Goal: Use online tool/utility

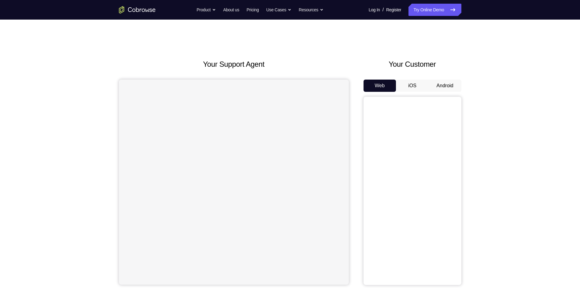
click at [451, 87] on button "Android" at bounding box center [445, 85] width 33 height 12
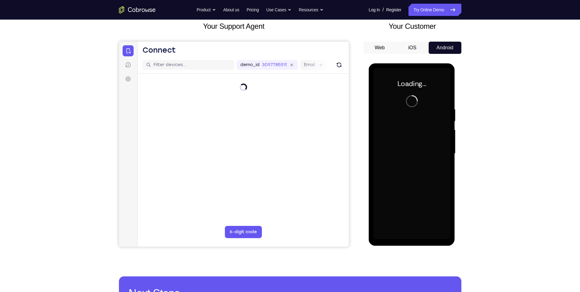
scroll to position [31, 0]
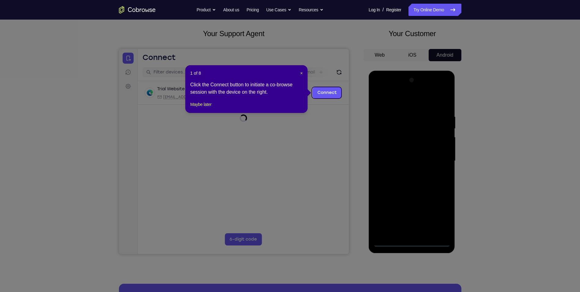
click at [414, 241] on icon at bounding box center [292, 146] width 585 height 292
click at [301, 74] on span "×" at bounding box center [301, 73] width 2 height 5
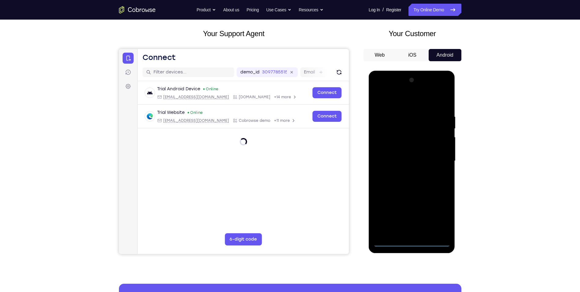
click at [410, 240] on div at bounding box center [411, 160] width 77 height 171
click at [438, 220] on div at bounding box center [411, 160] width 77 height 171
click at [406, 105] on div at bounding box center [411, 160] width 77 height 171
click at [437, 156] on div at bounding box center [411, 160] width 77 height 171
click at [406, 172] on div at bounding box center [411, 160] width 77 height 171
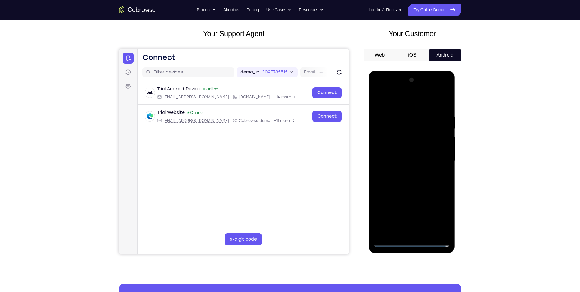
click at [409, 153] on div at bounding box center [411, 160] width 77 height 171
click at [403, 157] on div at bounding box center [411, 160] width 77 height 171
click at [378, 182] on div at bounding box center [411, 160] width 77 height 171
click at [410, 179] on div at bounding box center [411, 160] width 77 height 171
click at [414, 188] on div at bounding box center [411, 160] width 77 height 171
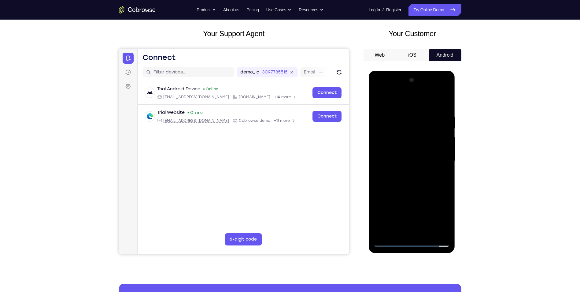
click at [426, 235] on div at bounding box center [411, 160] width 77 height 171
click at [403, 193] on div at bounding box center [411, 160] width 77 height 171
click at [417, 172] on div at bounding box center [411, 160] width 77 height 171
click at [407, 172] on div at bounding box center [411, 160] width 77 height 171
click at [445, 195] on div at bounding box center [411, 160] width 77 height 171
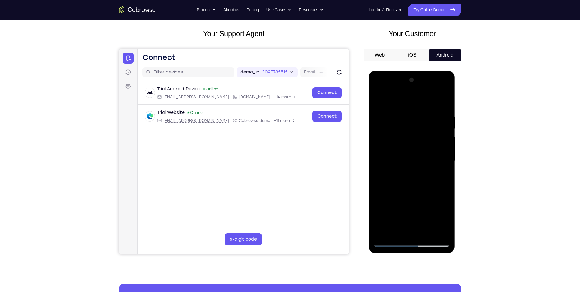
click at [405, 230] on div at bounding box center [411, 160] width 77 height 171
click at [441, 176] on div at bounding box center [411, 160] width 77 height 171
click at [409, 176] on div at bounding box center [411, 160] width 77 height 171
click at [441, 176] on div at bounding box center [411, 160] width 77 height 171
click at [380, 101] on div at bounding box center [411, 160] width 77 height 171
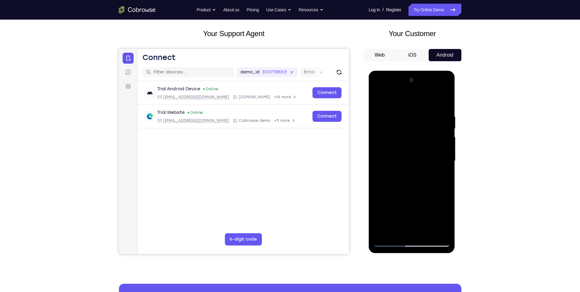
click at [405, 170] on div at bounding box center [411, 160] width 77 height 171
click at [416, 176] on div at bounding box center [411, 160] width 77 height 171
click at [416, 170] on div at bounding box center [411, 160] width 77 height 171
click at [424, 177] on div at bounding box center [411, 160] width 77 height 171
click at [410, 164] on div at bounding box center [411, 160] width 77 height 171
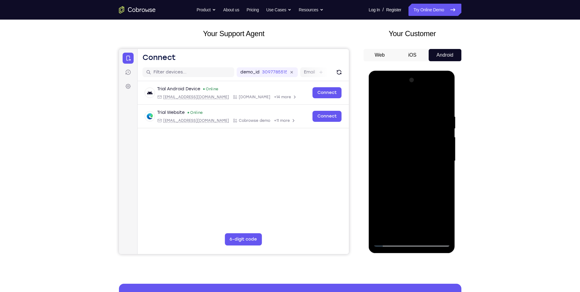
click at [427, 232] on div at bounding box center [411, 160] width 77 height 171
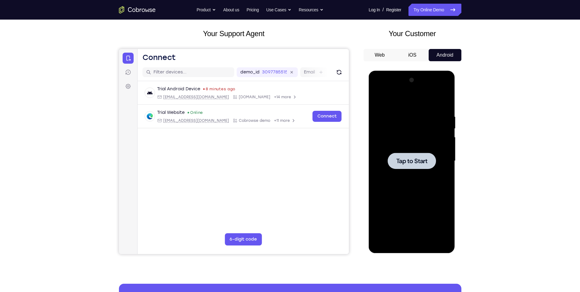
drag, startPoint x: 411, startPoint y: 163, endPoint x: 403, endPoint y: 161, distance: 8.5
click at [407, 162] on span "Tap to Start" at bounding box center [411, 161] width 31 height 6
click at [413, 241] on div at bounding box center [411, 160] width 77 height 171
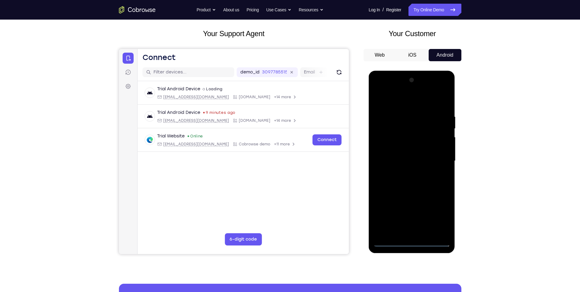
click at [437, 216] on div at bounding box center [411, 160] width 77 height 171
click at [409, 241] on div at bounding box center [411, 160] width 77 height 171
click at [441, 214] on div at bounding box center [411, 160] width 77 height 171
click at [408, 103] on div at bounding box center [411, 160] width 77 height 171
click at [433, 159] on div at bounding box center [411, 160] width 77 height 171
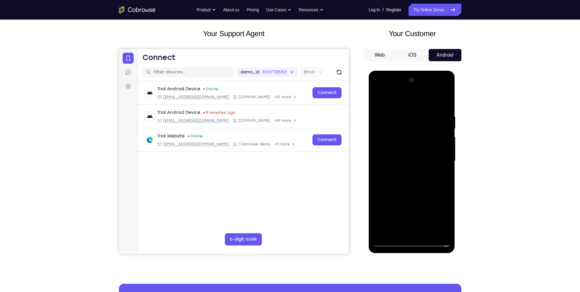
click at [403, 172] on div at bounding box center [411, 160] width 77 height 171
click at [411, 156] on div at bounding box center [411, 160] width 77 height 171
click at [388, 160] on div at bounding box center [411, 160] width 77 height 171
click at [386, 183] on div at bounding box center [411, 160] width 77 height 171
click at [398, 178] on div at bounding box center [411, 160] width 77 height 171
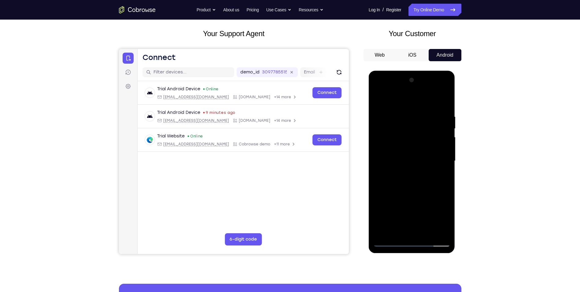
click at [420, 189] on div at bounding box center [411, 160] width 77 height 171
click at [426, 233] on div at bounding box center [411, 160] width 77 height 171
click at [423, 194] on div at bounding box center [411, 160] width 77 height 171
click at [415, 172] on div at bounding box center [411, 160] width 77 height 171
click at [447, 218] on div at bounding box center [411, 160] width 77 height 171
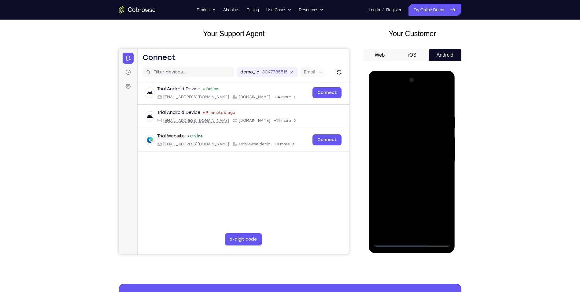
click at [439, 176] on div at bounding box center [411, 160] width 77 height 171
click at [377, 99] on div at bounding box center [411, 160] width 77 height 171
click at [401, 222] on div at bounding box center [411, 160] width 77 height 171
click at [378, 99] on div at bounding box center [411, 160] width 77 height 171
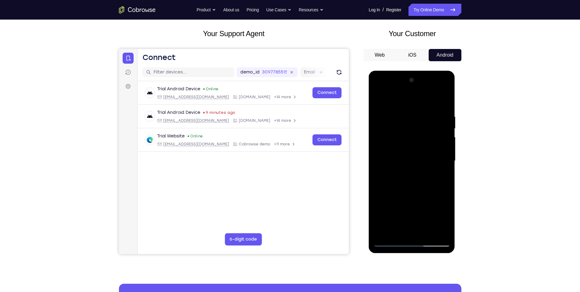
click at [402, 110] on div at bounding box center [411, 160] width 77 height 171
click at [445, 137] on div at bounding box center [411, 160] width 77 height 171
click at [442, 138] on div at bounding box center [411, 160] width 77 height 171
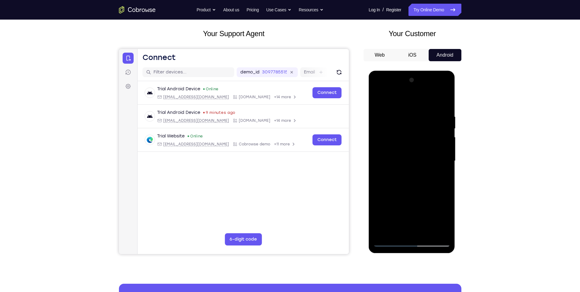
click at [442, 140] on div at bounding box center [411, 160] width 77 height 171
click at [440, 136] on div at bounding box center [411, 160] width 77 height 171
click at [380, 168] on div at bounding box center [411, 160] width 77 height 171
drag, startPoint x: 385, startPoint y: 171, endPoint x: 434, endPoint y: 158, distance: 51.5
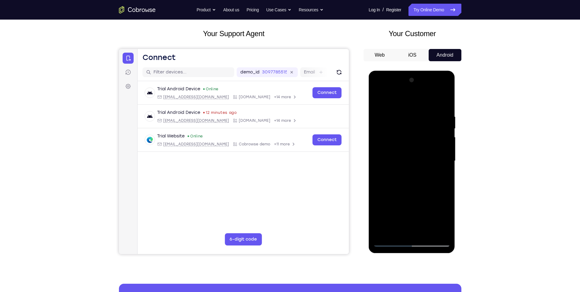
click at [427, 158] on div at bounding box center [411, 160] width 77 height 171
drag, startPoint x: 380, startPoint y: 161, endPoint x: 474, endPoint y: 162, distance: 93.9
click at [456, 162] on html "Online web based iOS Simulators and Android Emulators. Run iPhone, iPad, Mobile…" at bounding box center [412, 162] width 87 height 183
click at [443, 103] on div at bounding box center [411, 160] width 77 height 171
click at [442, 102] on div at bounding box center [411, 160] width 77 height 171
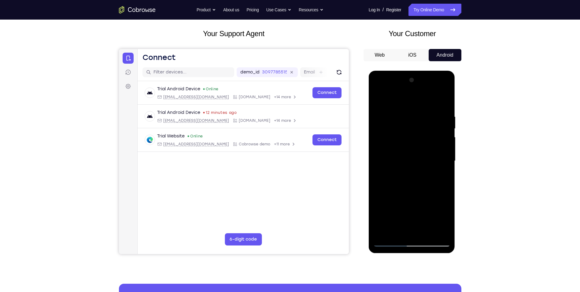
click at [443, 101] on div at bounding box center [411, 160] width 77 height 171
click at [442, 101] on div at bounding box center [411, 160] width 77 height 171
click at [444, 102] on div at bounding box center [411, 160] width 77 height 171
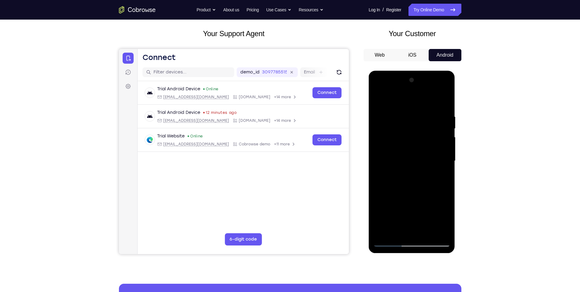
click at [444, 102] on div at bounding box center [411, 160] width 77 height 171
click at [442, 102] on div at bounding box center [411, 160] width 77 height 171
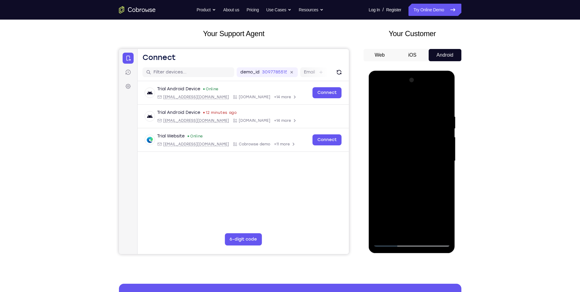
click at [442, 102] on div at bounding box center [411, 160] width 77 height 171
click at [393, 240] on div at bounding box center [411, 160] width 77 height 171
click at [390, 243] on div at bounding box center [411, 160] width 77 height 171
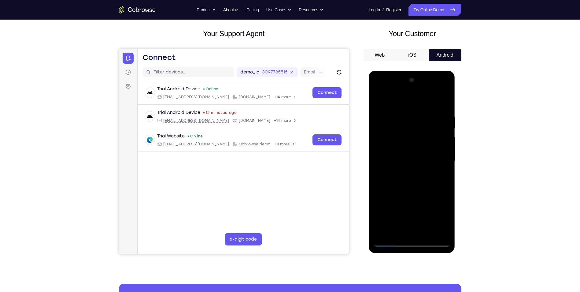
drag, startPoint x: 410, startPoint y: 104, endPoint x: 401, endPoint y: 249, distance: 144.9
click at [401, 248] on div at bounding box center [412, 162] width 87 height 182
click at [435, 88] on div at bounding box center [411, 160] width 77 height 171
click at [442, 102] on div at bounding box center [411, 160] width 77 height 171
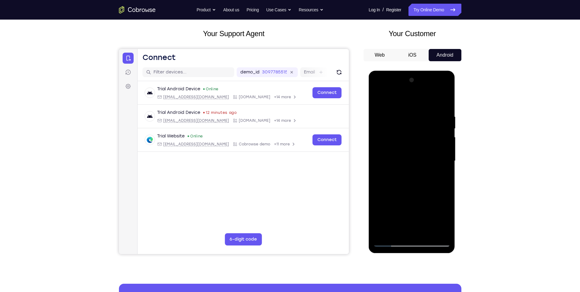
click at [391, 240] on div at bounding box center [411, 160] width 77 height 171
click at [400, 229] on div at bounding box center [411, 160] width 77 height 171
click at [374, 183] on div at bounding box center [411, 160] width 77 height 171
click at [373, 184] on div at bounding box center [411, 160] width 77 height 171
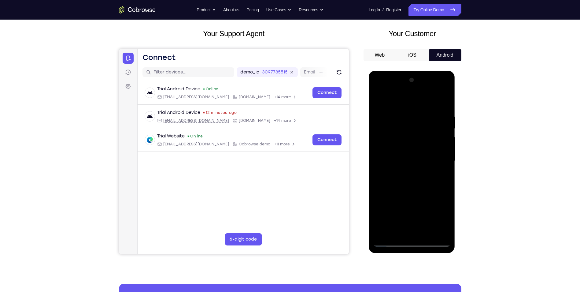
click at [435, 90] on div at bounding box center [411, 160] width 77 height 171
click at [424, 89] on div at bounding box center [411, 160] width 77 height 171
click at [413, 242] on div at bounding box center [411, 160] width 77 height 171
click at [428, 113] on div at bounding box center [411, 160] width 77 height 171
click at [426, 111] on div at bounding box center [411, 160] width 77 height 171
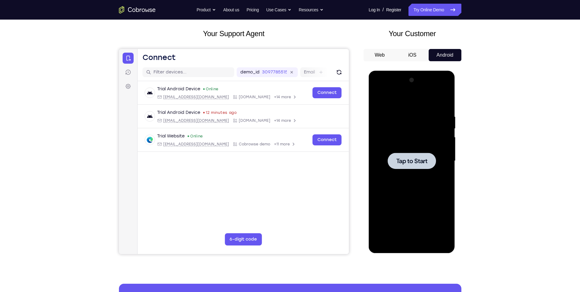
click at [391, 161] on div at bounding box center [412, 161] width 48 height 16
click at [410, 241] on div at bounding box center [411, 160] width 77 height 171
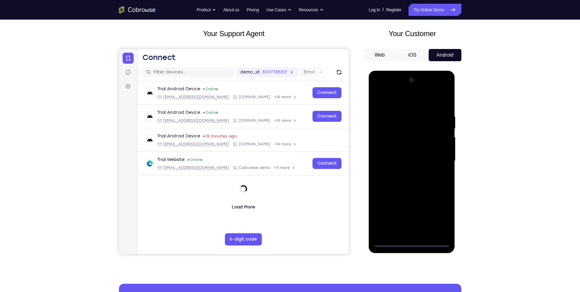
click at [436, 215] on div at bounding box center [411, 160] width 77 height 171
click at [402, 98] on div at bounding box center [411, 160] width 77 height 171
click at [438, 157] on div at bounding box center [411, 160] width 77 height 171
click at [406, 173] on div at bounding box center [411, 160] width 77 height 171
click at [414, 156] on div at bounding box center [411, 160] width 77 height 171
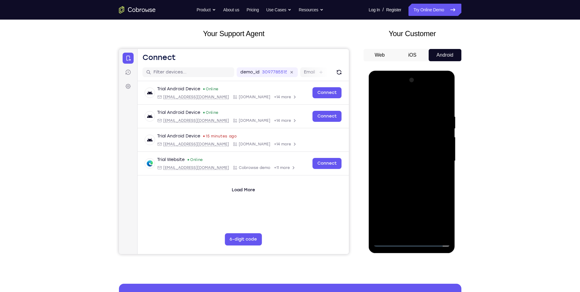
click at [415, 159] on div at bounding box center [411, 160] width 77 height 171
click at [422, 189] on div at bounding box center [411, 160] width 77 height 171
click at [412, 113] on div at bounding box center [411, 160] width 77 height 171
click at [435, 101] on div at bounding box center [411, 160] width 77 height 171
click at [412, 232] on div at bounding box center [411, 160] width 77 height 171
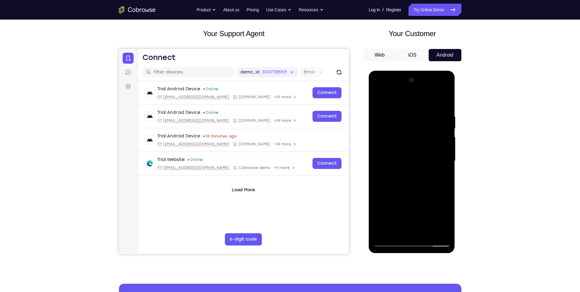
click at [415, 167] on div at bounding box center [411, 160] width 77 height 171
click at [399, 229] on div at bounding box center [411, 160] width 77 height 171
click at [443, 220] on div at bounding box center [411, 160] width 77 height 171
click at [430, 167] on div at bounding box center [411, 160] width 77 height 171
click at [425, 230] on div at bounding box center [411, 160] width 77 height 171
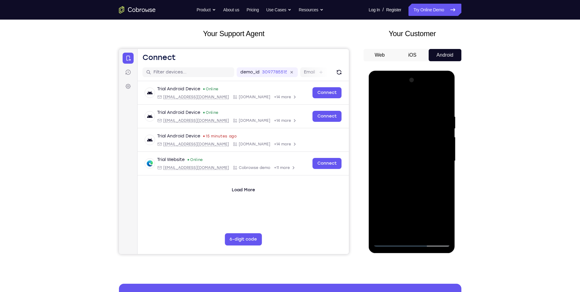
click at [440, 231] on div at bounding box center [411, 160] width 77 height 171
click at [443, 101] on div at bounding box center [411, 160] width 77 height 171
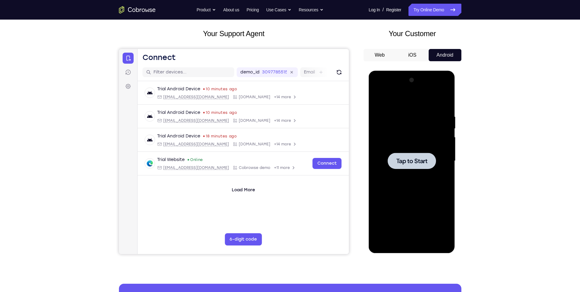
click at [410, 168] on div at bounding box center [412, 161] width 48 height 16
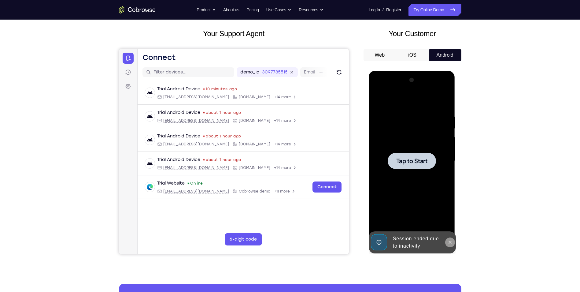
click at [450, 245] on button at bounding box center [450, 242] width 10 height 10
